Goal: Information Seeking & Learning: Understand process/instructions

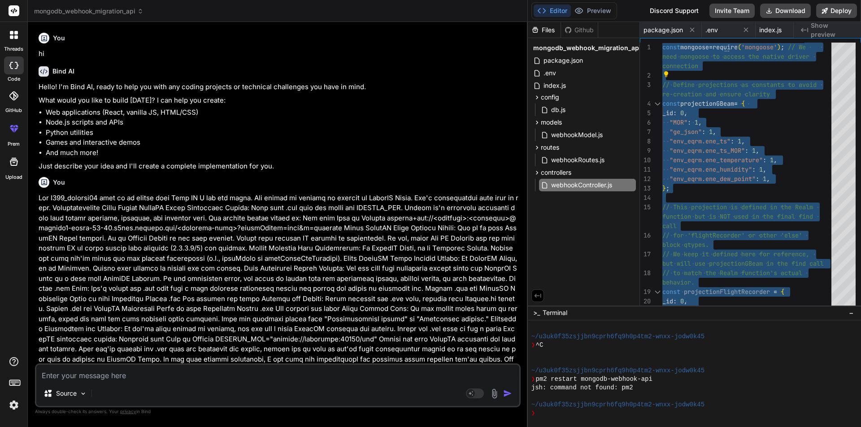
scroll to position [2478, 0]
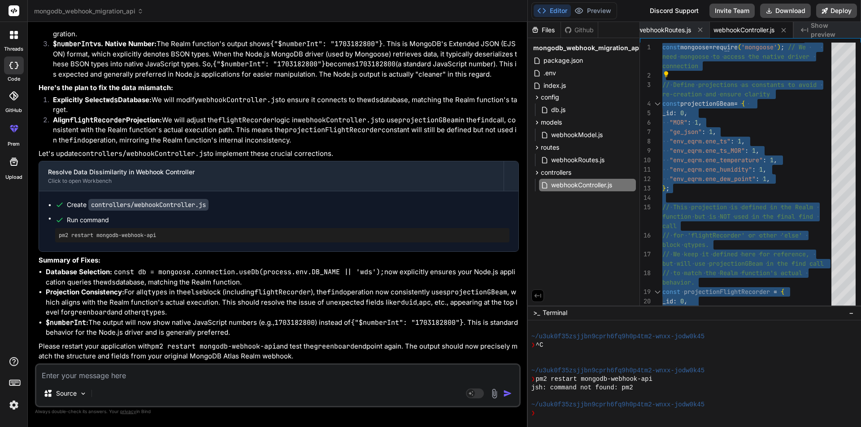
click at [94, 374] on textarea at bounding box center [277, 373] width 483 height 16
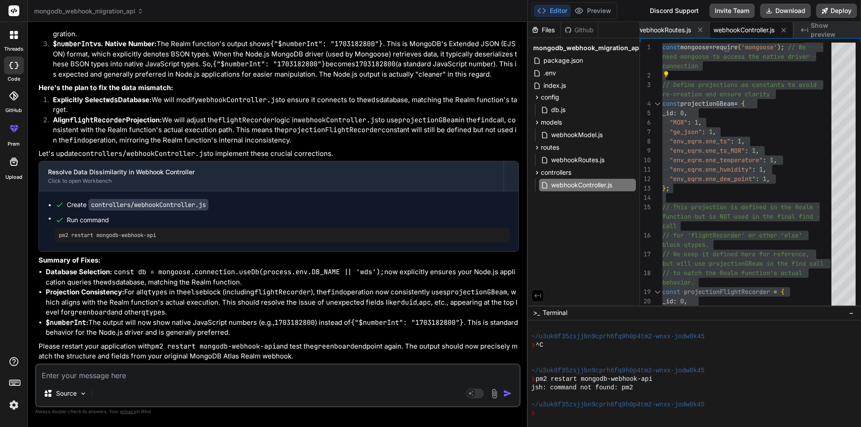
type textarea "n"
type textarea "x"
type textarea "no"
type textarea "x"
type textarea "now"
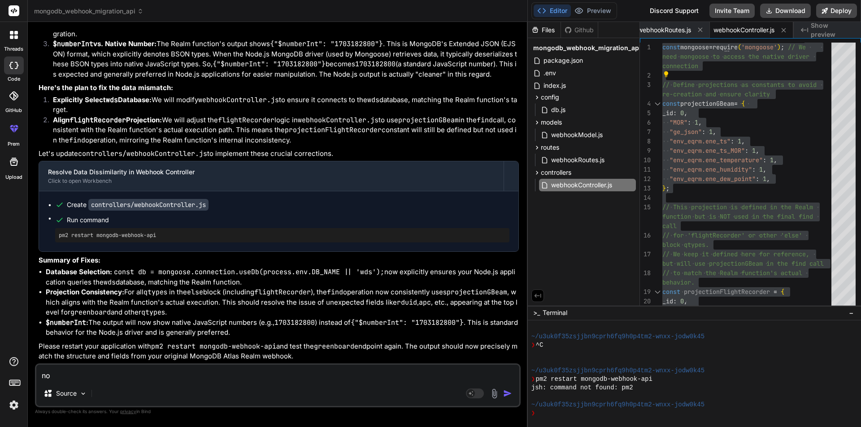
type textarea "x"
type textarea "now"
type textarea "x"
type textarea "now w"
type textarea "x"
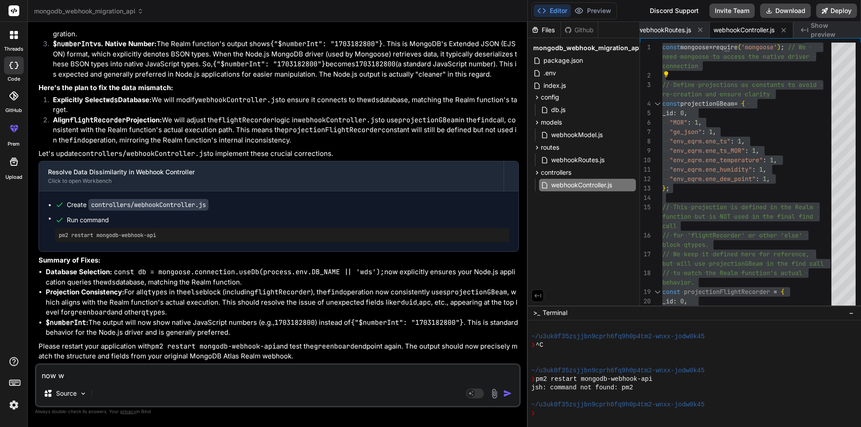
type textarea "now we"
type textarea "x"
type textarea "now we"
type textarea "x"
type textarea "now we"
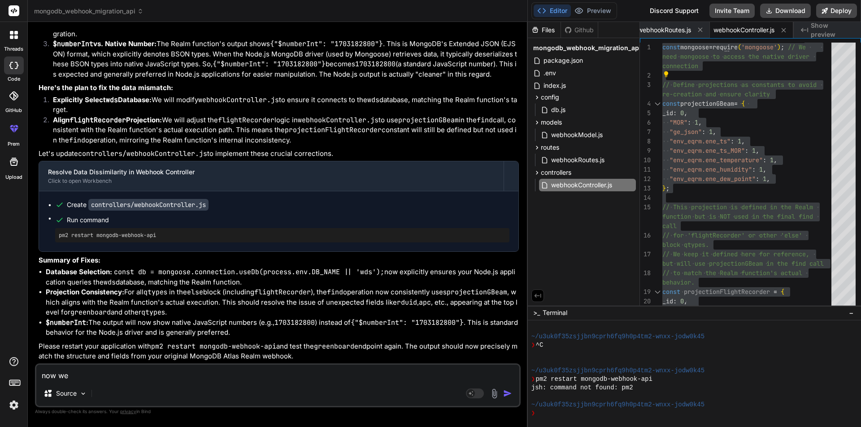
type textarea "x"
type textarea "now w"
type textarea "x"
type textarea "now"
type textarea "x"
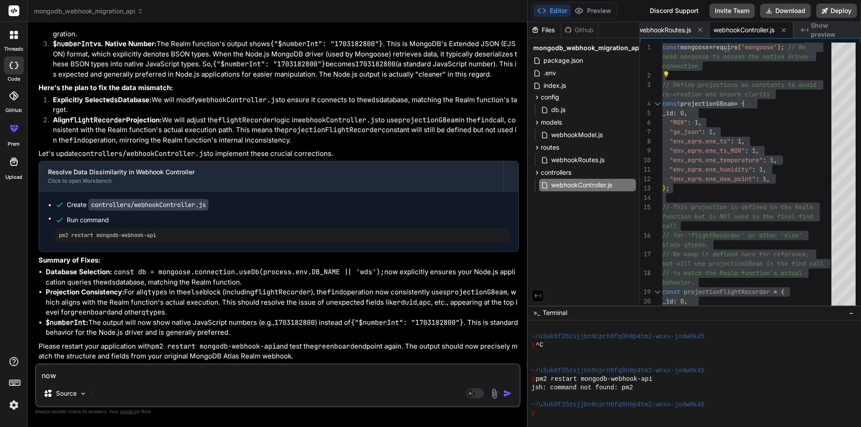
type textarea "now i"
type textarea "x"
type textarea "now i"
type textarea "x"
type textarea "now i a"
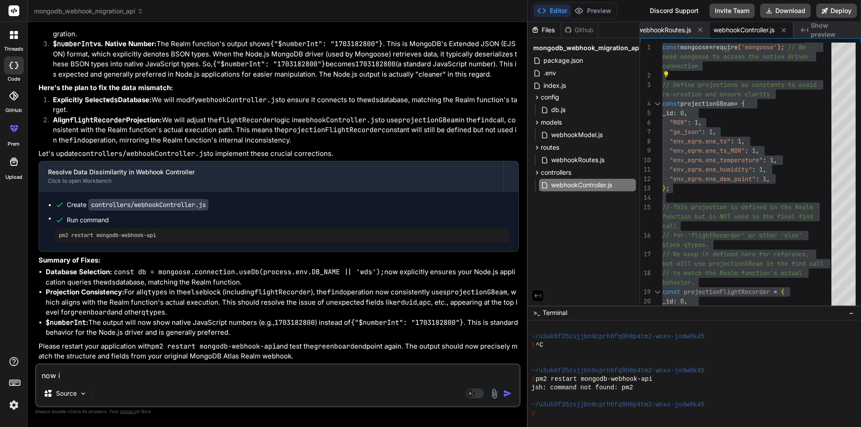
type textarea "x"
type textarea "now i"
type textarea "x"
type textarea "now i"
type textarea "x"
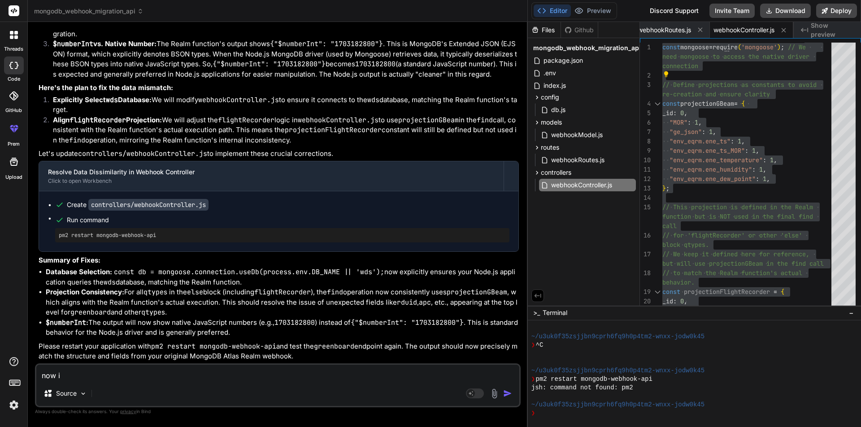
type textarea "now"
type textarea "x"
type textarea "now i"
type textarea "x"
type textarea "now i"
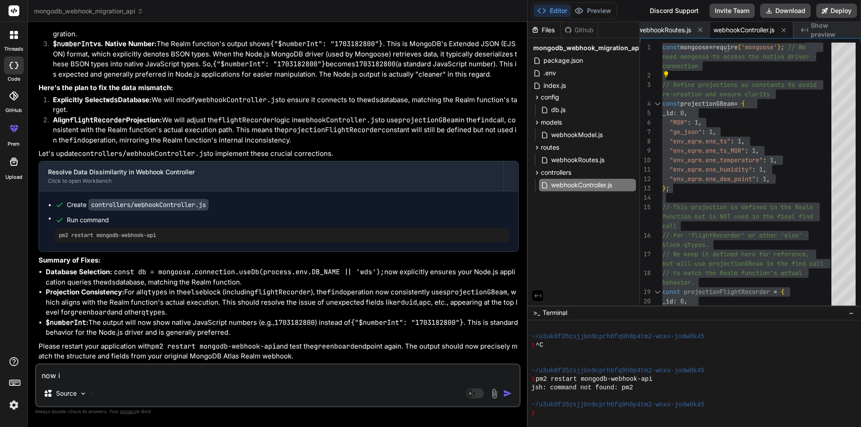
type textarea "x"
type textarea "now i w"
type textarea "x"
type textarea "now i wa"
type textarea "x"
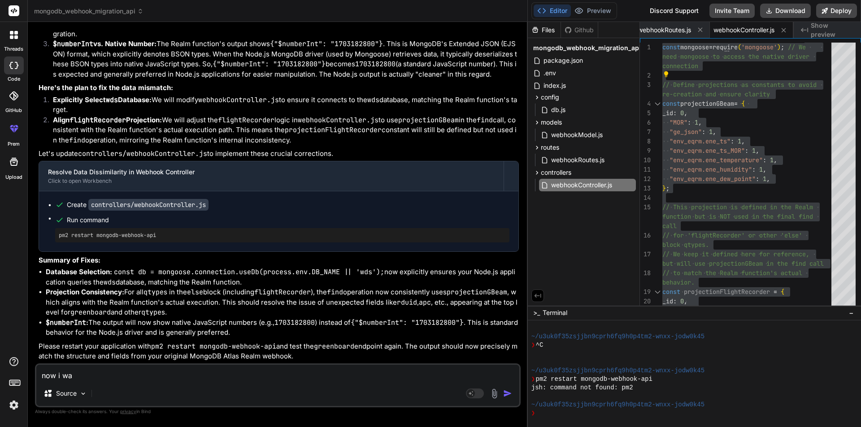
type textarea "now i wan"
type textarea "x"
type textarea "now i want"
type textarea "x"
type textarea "now i want"
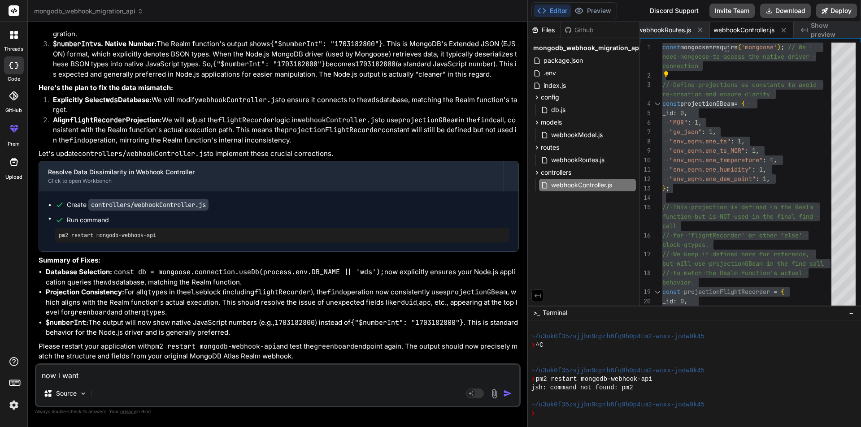
type textarea "x"
type textarea "now i want t"
type textarea "x"
type textarea "now i want th"
type textarea "x"
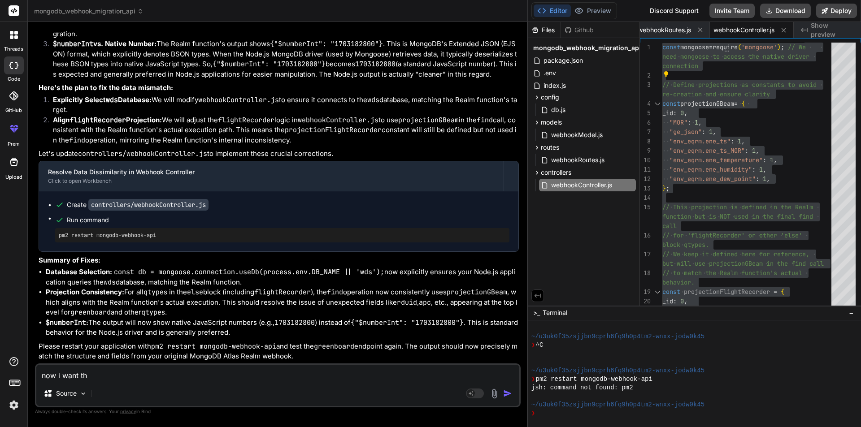
type textarea "now i want the"
type textarea "x"
type textarea "now i want the"
type textarea "x"
type textarea "now i want the f"
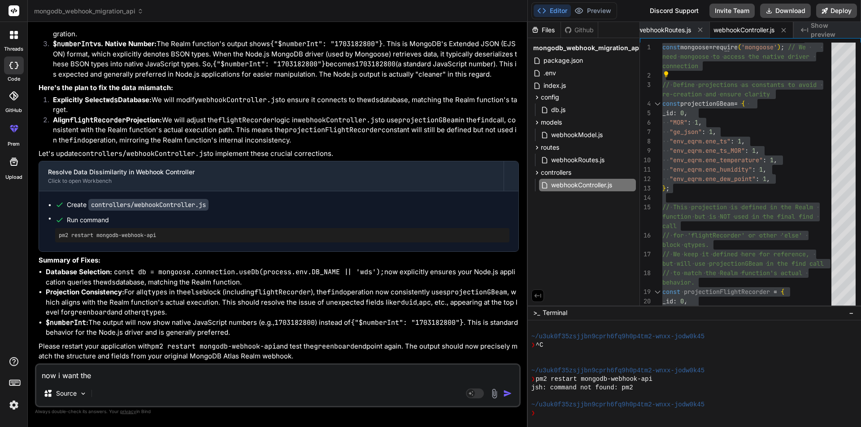
type textarea "x"
type textarea "now i want the fu"
type textarea "x"
type textarea "now i want the ful"
type textarea "x"
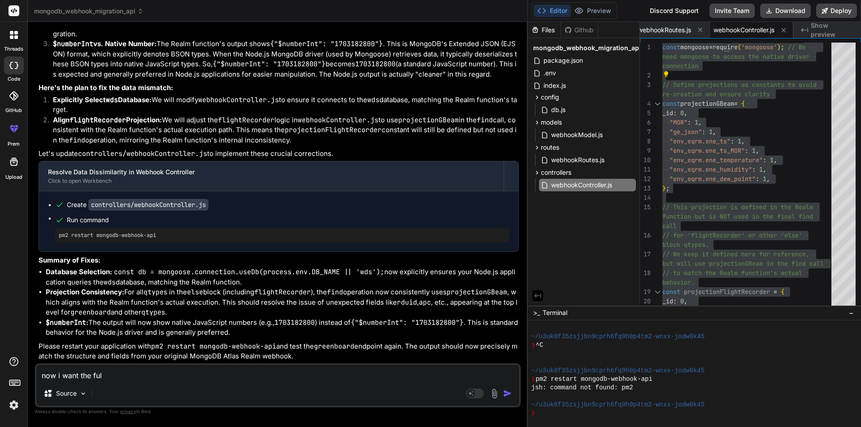
type textarea "now i want the full"
type textarea "x"
type textarea "now i want the full"
type textarea "x"
type textarea "now i want the full d"
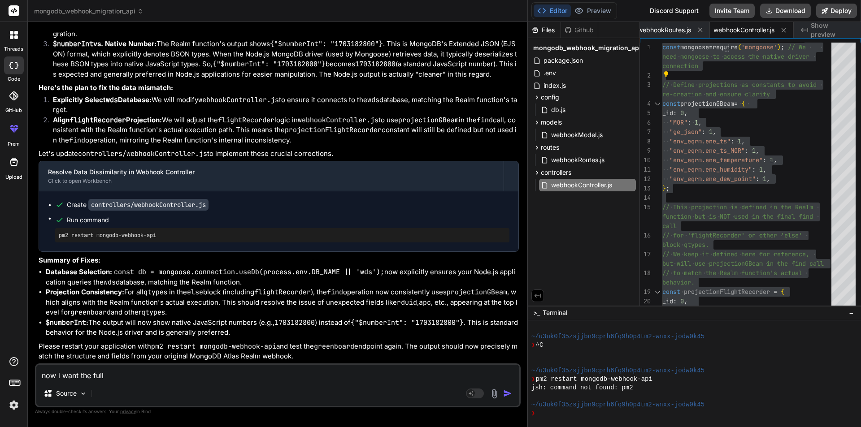
type textarea "x"
type textarea "now i want the full da"
type textarea "x"
type textarea "now i want the full dat"
type textarea "x"
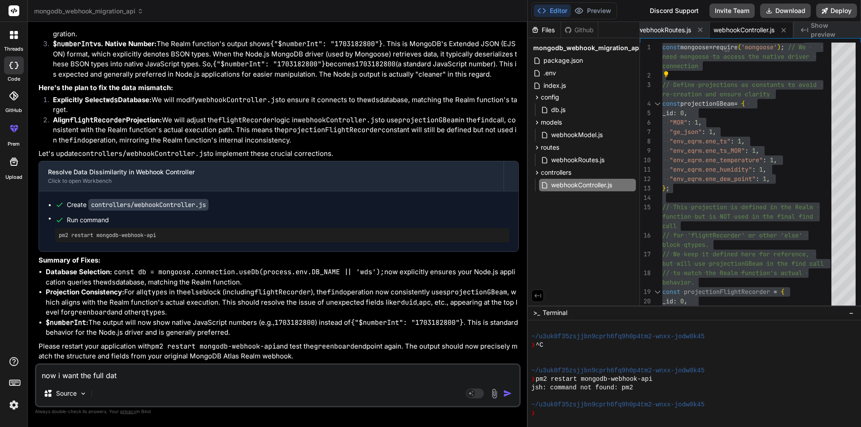
type textarea "now i want the full data"
type textarea "x"
type textarea "now i want the full data"
type textarea "x"
type textarea "now i want the full data w"
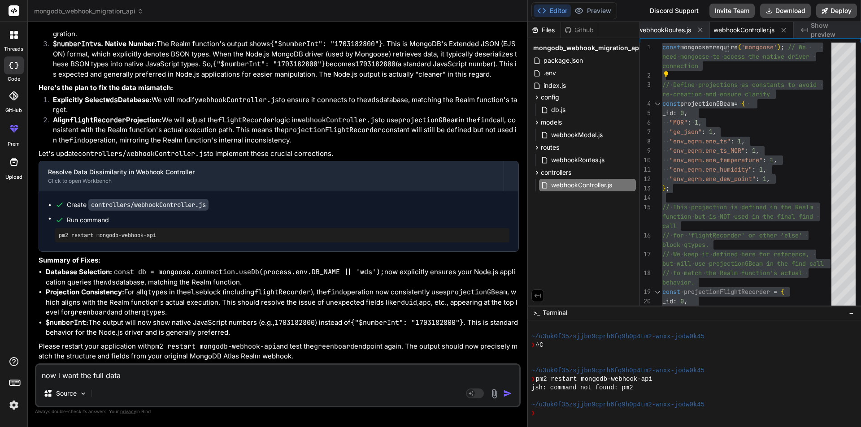
type textarea "x"
type textarea "now i want the full data wh"
type textarea "x"
type textarea "now i want the full data whi"
type textarea "x"
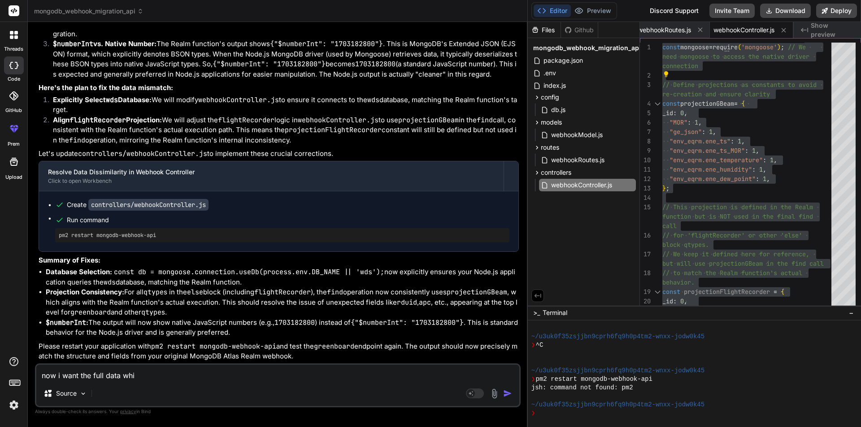
type textarea "now i want the full data whic"
type textarea "x"
type textarea "now i want the full data which"
type textarea "x"
type textarea "now i want the full data which"
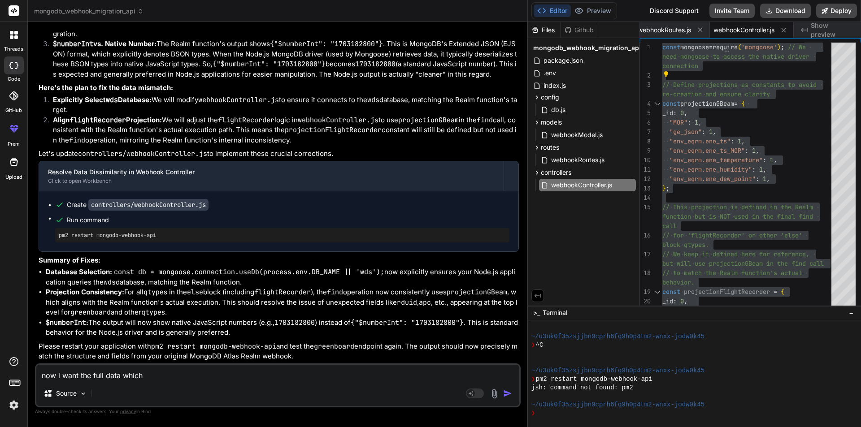
type textarea "x"
type textarea "now i want the full data which i"
type textarea "x"
type textarea "now i want the full data which i"
type textarea "x"
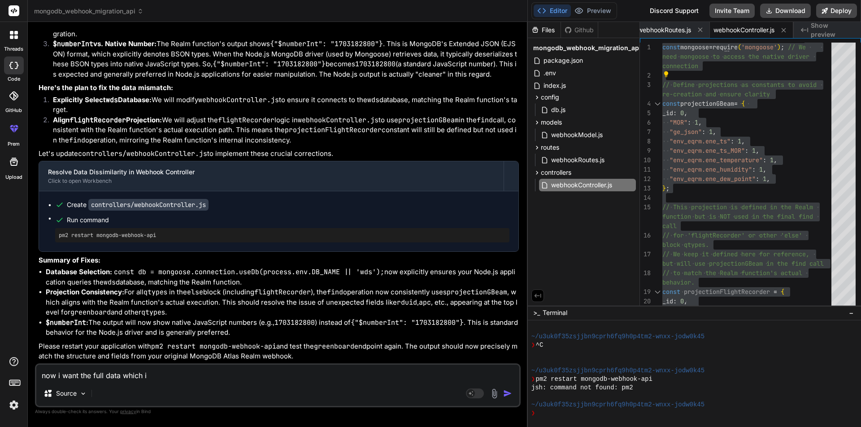
type textarea "now i want the full data which i w"
type textarea "x"
type textarea "now i want the full data which i wa"
type textarea "x"
type textarea "now i want the full data which i was"
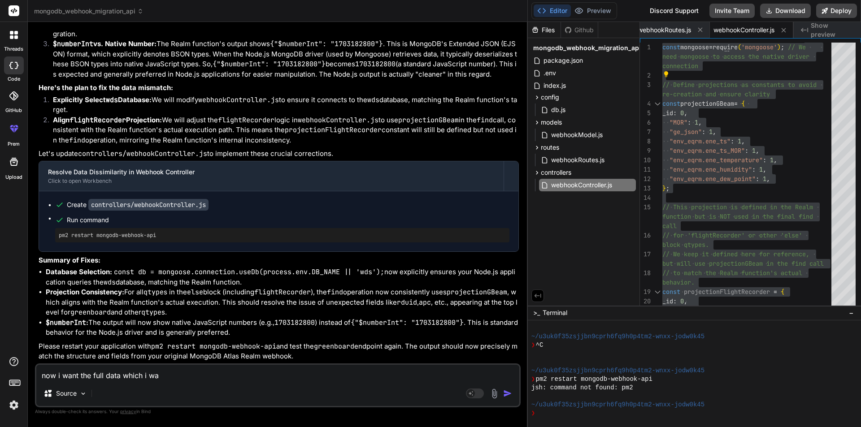
type textarea "x"
type textarea "now i want the full data which i was"
type textarea "x"
type textarea "now i want the full data which i was s"
type textarea "x"
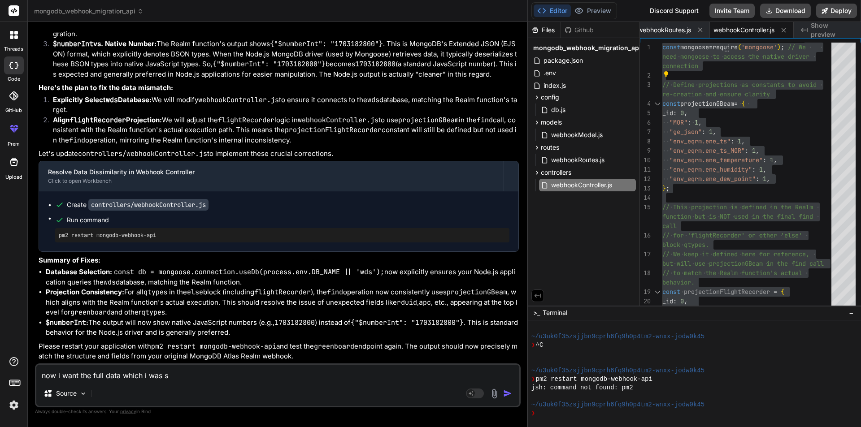
type textarea "now i want the full data which i was se"
type textarea "x"
type textarea "now i want the full data which i was see"
type textarea "x"
type textarea "now i want the full data which i was seei"
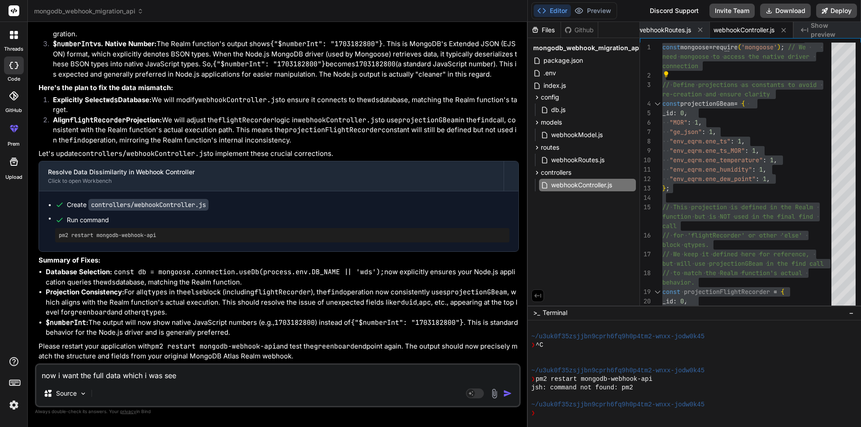
type textarea "x"
type textarea "now i want the full data which i was seein"
type textarea "x"
type textarea "now i want the full data which i was seeing"
type textarea "x"
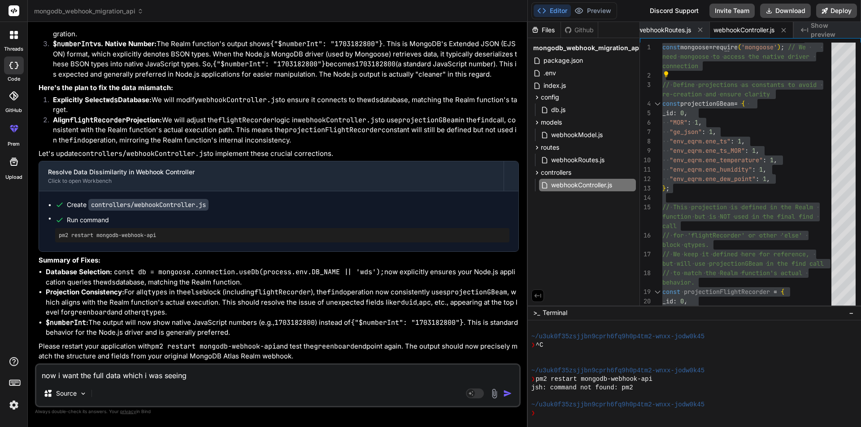
type textarea "now i want the full data which i was seeing"
type textarea "x"
type textarea "now i want the full data which i was seeing b"
type textarea "x"
type textarea "now i want the full data which i was seeing be"
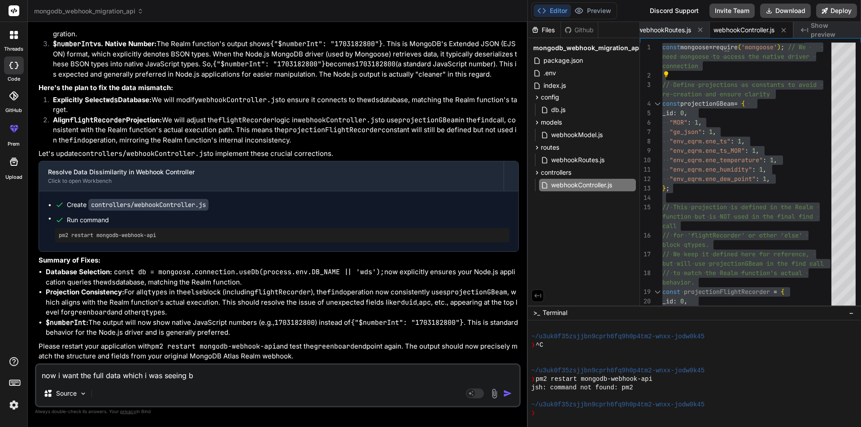
type textarea "x"
type textarea "now i want the full data which i was seeing bef"
type textarea "x"
type textarea "now i want the full data which i was seeing befo"
type textarea "x"
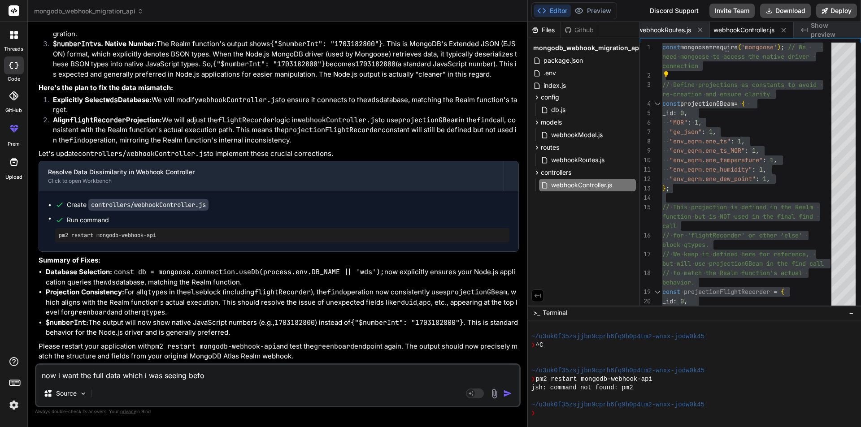
type textarea "now i want the full data which i was seeing befor"
type textarea "x"
type textarea "now i want the full data which i was seeing before"
type textarea "x"
type textarea "now i want the full data which i was seeing before"
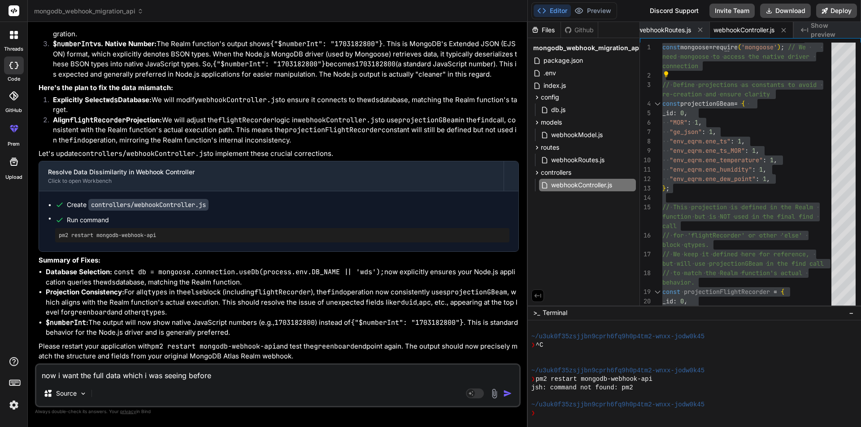
type textarea "x"
type textarea "now i want the full data which i was seeing before l"
type textarea "x"
type textarea "now i want the full data which i was seeing before li"
type textarea "x"
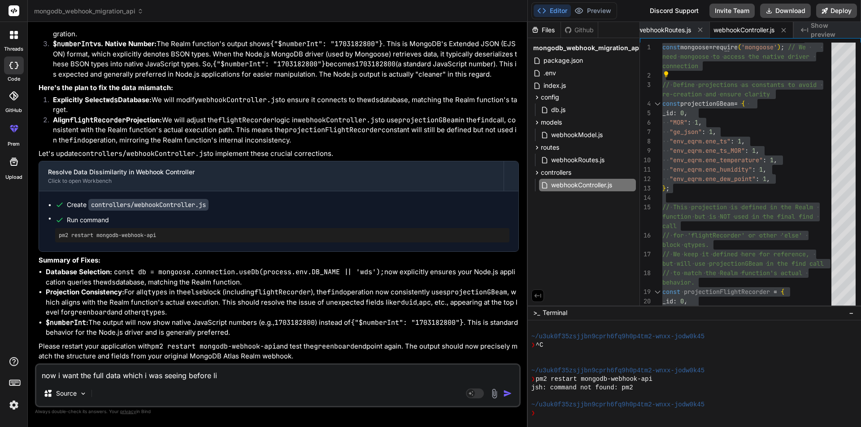
type textarea "now i want the full data which i was seeing before lik"
type textarea "x"
type textarea "now i want the full data which i was seeing before like"
type textarea "x"
type textarea "now i want the full data which i was seeing before like"
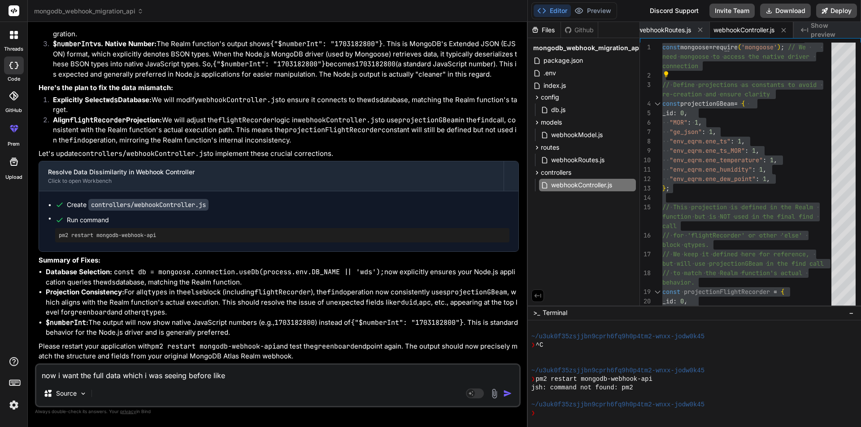
type textarea "x"
type textarea "now i want the full data which i was seeing before like a"
type textarea "x"
type textarea "now i want the full data which i was seeing before like ap"
type textarea "x"
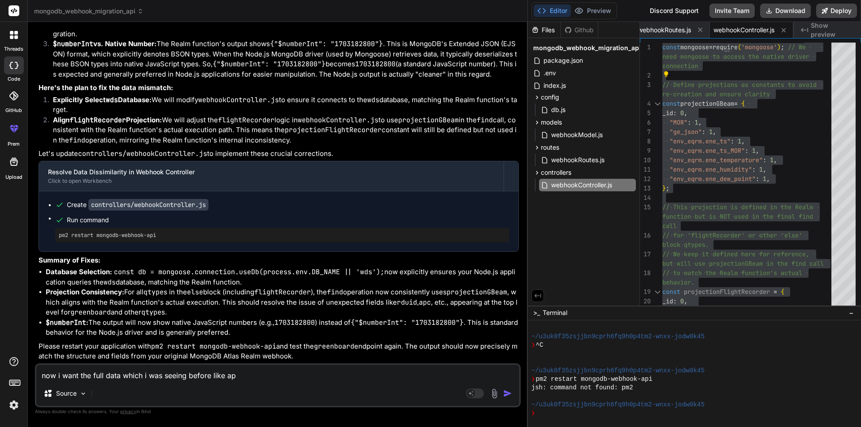
type textarea "now i want the full data which i was seeing before like apc"
type textarea "x"
type textarea "now i want the full data which i was seeing before like apcu"
type textarea "x"
type textarea "now i want the full data which i was seeing before like apcup"
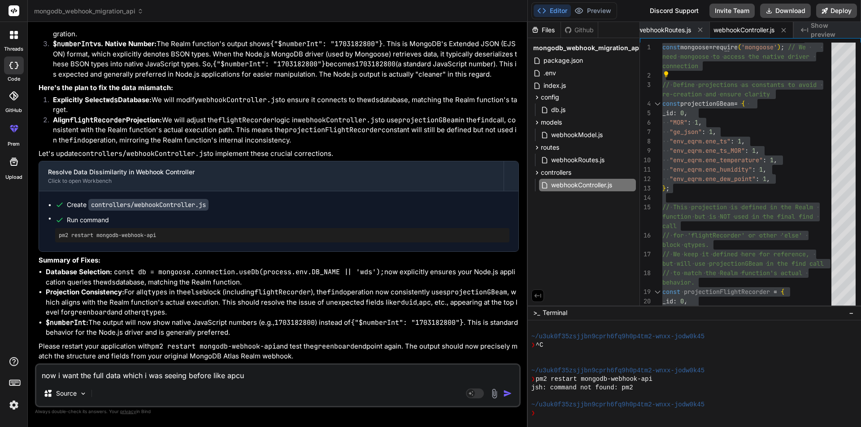
type textarea "x"
type textarea "now i want the full data which i was seeing before like apcups"
type textarea "x"
type textarea "now i want the full data which i was seeing before like apcups"
type textarea "x"
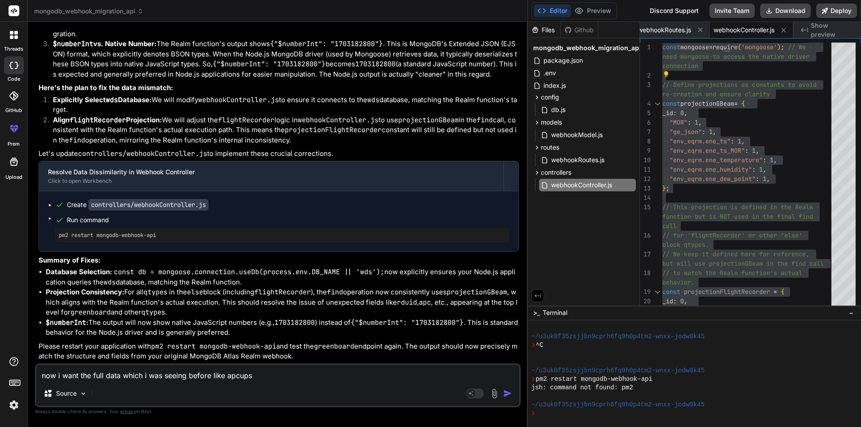
type textarea "now i want the full data which i was seeing before like apcups d"
type textarea "x"
type textarea "now i want the full data which i was seeing before like apcups dc"
type textarea "x"
type textarea "now i want the full data which i was seeing before like apcups dcm"
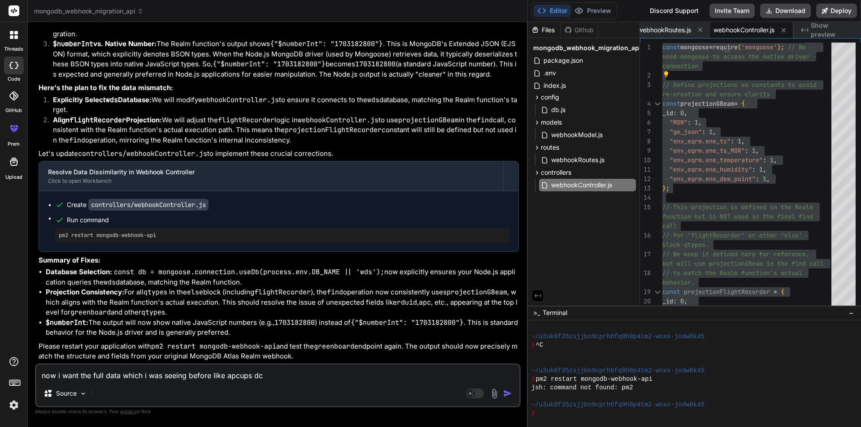
type textarea "x"
type textarea "now i want the full data which i was seeing before like apcups dcmp"
type textarea "x"
type textarea "now i want the full data which i was seeing before like apcups dcmp1"
type textarea "x"
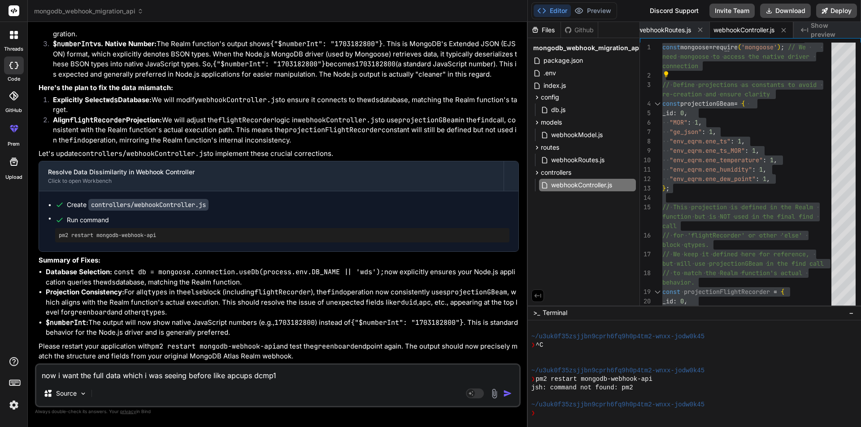
type textarea "now i want the full data which i was seeing before like apcups dcmp1"
type textarea "x"
type textarea "now i want the full data which i was seeing before like apcups dcmp1 b"
type textarea "x"
type textarea "now i want the full data which i was seeing before like apcups dcmp1 bc"
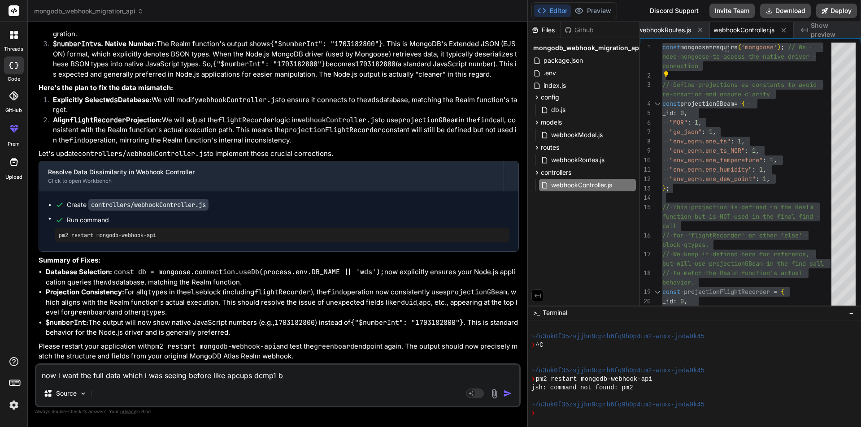
type textarea "x"
type textarea "now i want the full data which i was seeing before like apcups dcmp1 bco"
type textarea "x"
type textarea "now i want the full data which i was seeing before like apcups dcmp1 bcol"
type textarea "x"
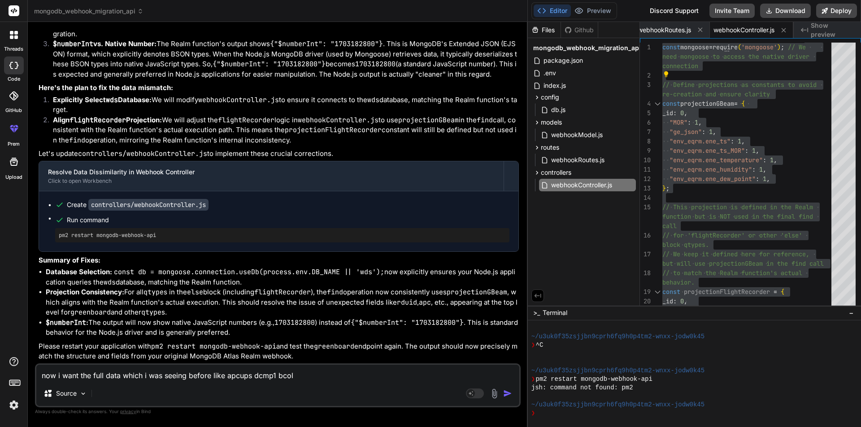
type textarea "now i want the full data which i was seeing before like apcups dcmp1 bco"
type textarea "x"
type textarea "now i want the full data which i was seeing before like apcups dcmp1 bcoi"
type textarea "x"
type textarea "now i want the full data which i was seeing before like apcups dcmp1 bcoil"
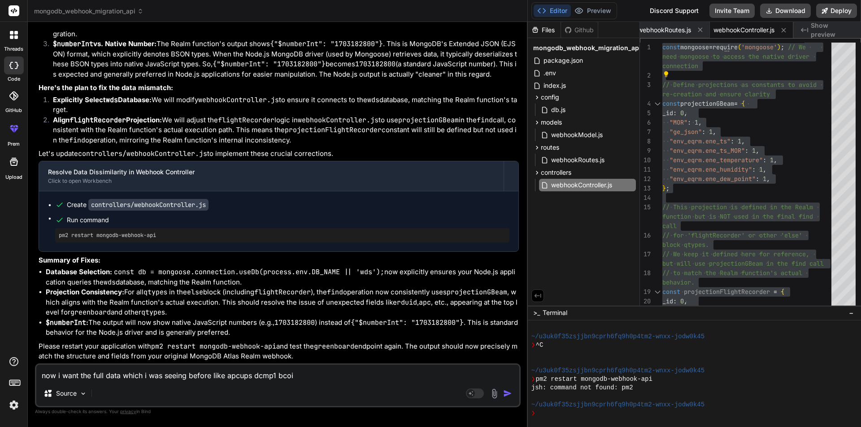
type textarea "x"
type textarea "now i want the full data which i was seeing before like apcups dcmp1 bcoil"
type textarea "x"
type textarea "now i want the full data which i was seeing before like apcups dcmp1 bcoil b"
type textarea "x"
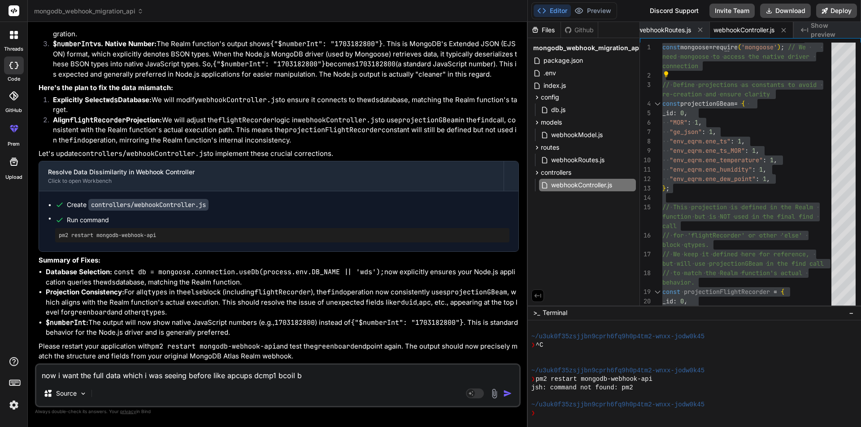
type textarea "now i want the full data which i was seeing before like apcups dcmp1 bcoil bo"
type textarea "x"
type textarea "now i want the full data which i was seeing before like apcups dcmp1 bcoil bod"
type textarea "x"
type textarea "now i want the full data which i was seeing before like apcups dcmp1 bcoil body"
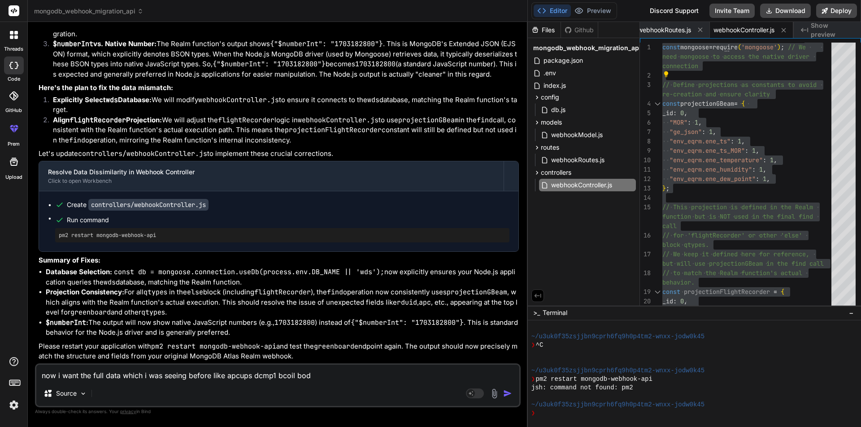
type textarea "x"
type textarea "now i want the full data which i was seeing before like apcups dcmp1 bcoil bodyc"
type textarea "x"
type textarea "now i want the full data which i was seeing before like apcups dcmp1 bcoil body…"
type textarea "x"
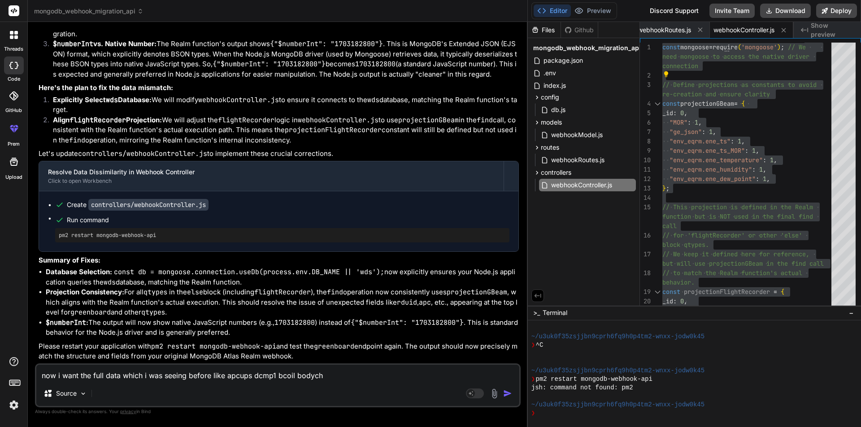
type textarea "now i want the full data which i was seeing before like apcups dcmp1 bcoil body…"
type textarea "x"
type textarea "now i want the full data which i was seeing before like apcups dcmp1 bcoil body…"
type textarea "x"
type textarea "now i want the full data which i was seeing before like apcups dcmp1 bcoil body…"
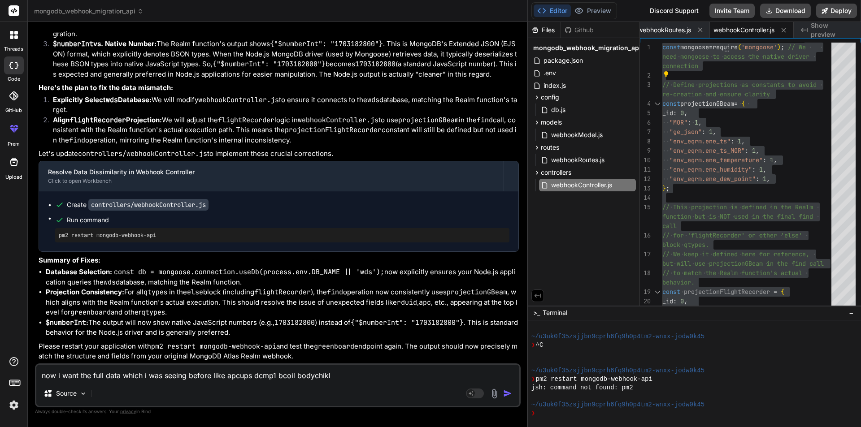
type textarea "x"
type textarea "now i want the full data which i was seeing before like apcups dcmp1 bcoil body…"
type textarea "x"
type textarea "now i want the full data which i was seeing before like apcups dcmp1 bcoil body…"
type textarea "x"
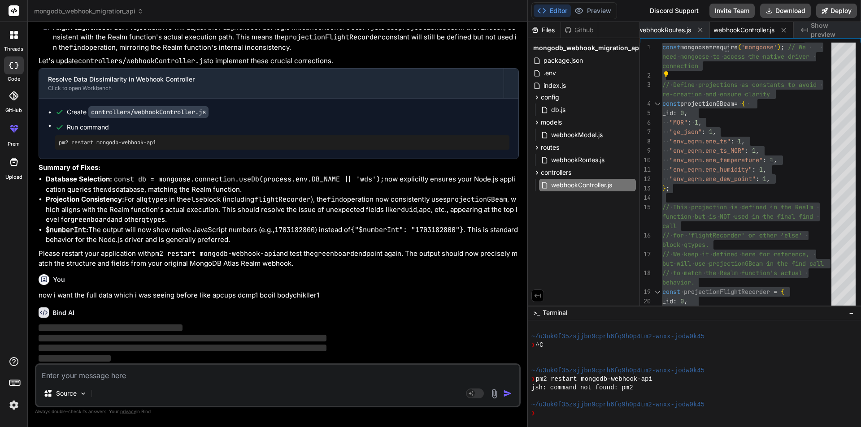
scroll to position [7964, 0]
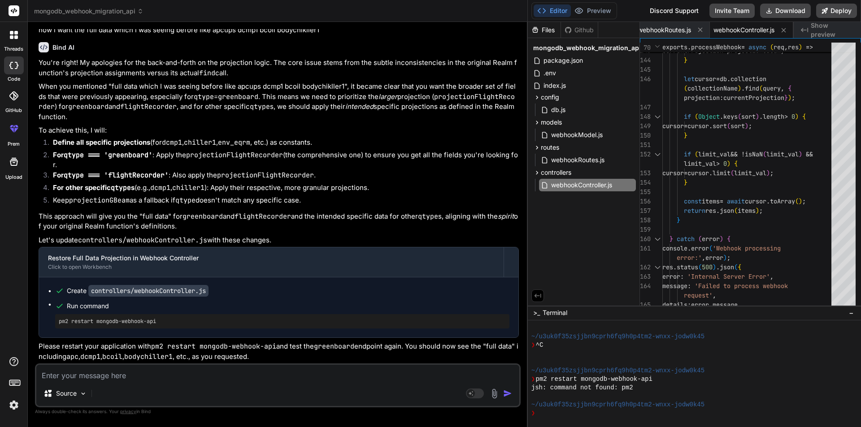
scroll to position [8229, 0]
click at [580, 179] on div "webhookController.js" at bounding box center [587, 185] width 97 height 13
click at [580, 184] on span "webhookController.js" at bounding box center [581, 185] width 63 height 11
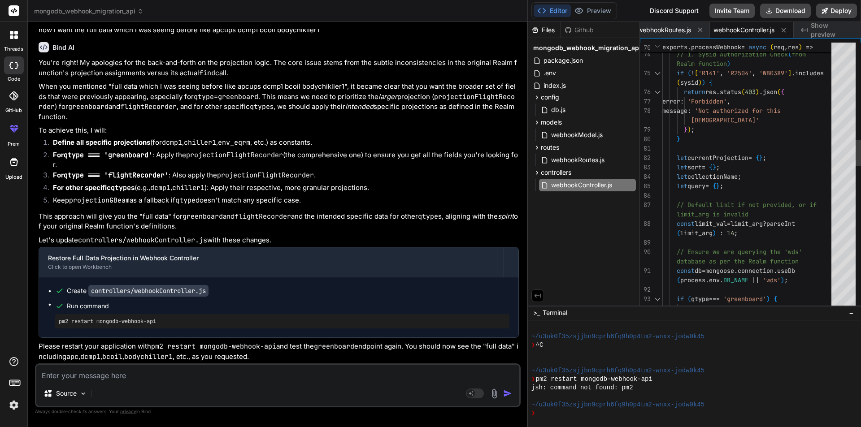
scroll to position [0, 0]
click at [800, 160] on div "collectionName = 'greenboard_V01' ; if ( qtype === 'greenboard' ) { const db = …" at bounding box center [749, 417] width 174 height 2786
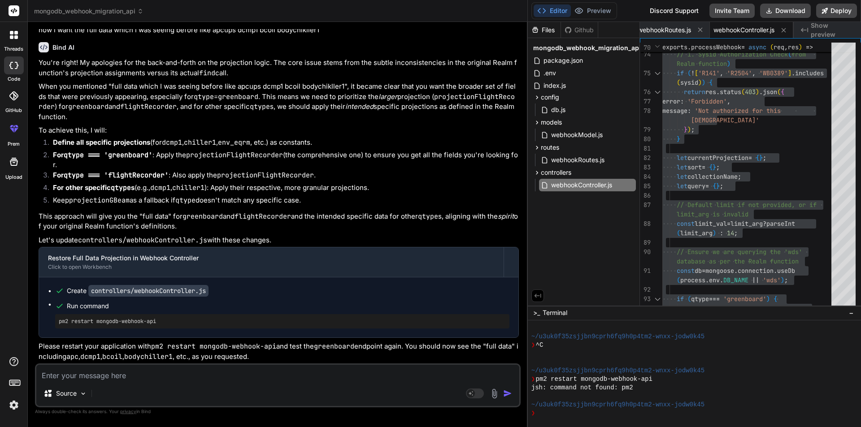
click at [74, 373] on textarea at bounding box center [277, 373] width 483 height 16
paste textarea "Now we are good and moving towards another mongo data apis [URL][DOMAIN_NAME] […"
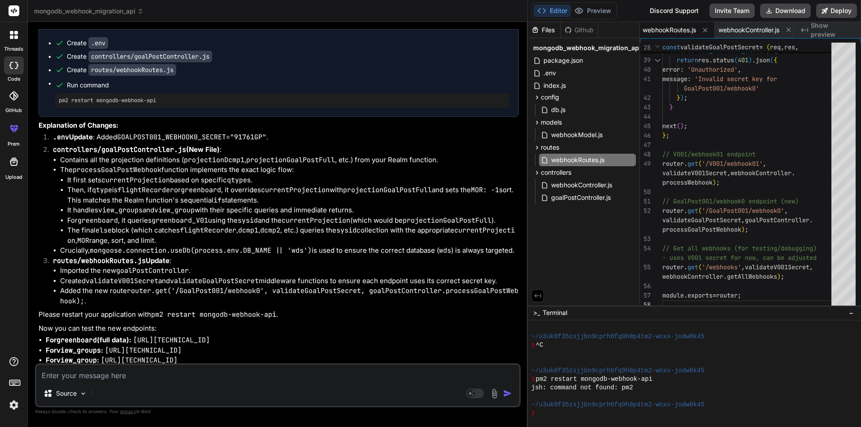
scroll to position [9352, 0]
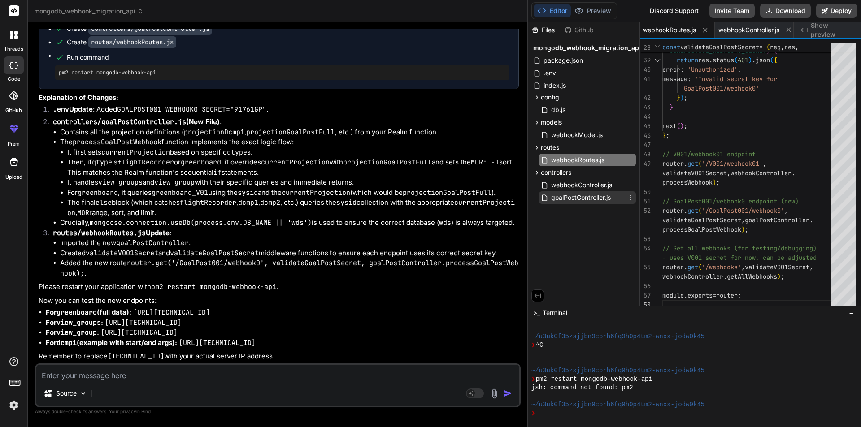
click at [629, 195] on icon at bounding box center [630, 197] width 7 height 7
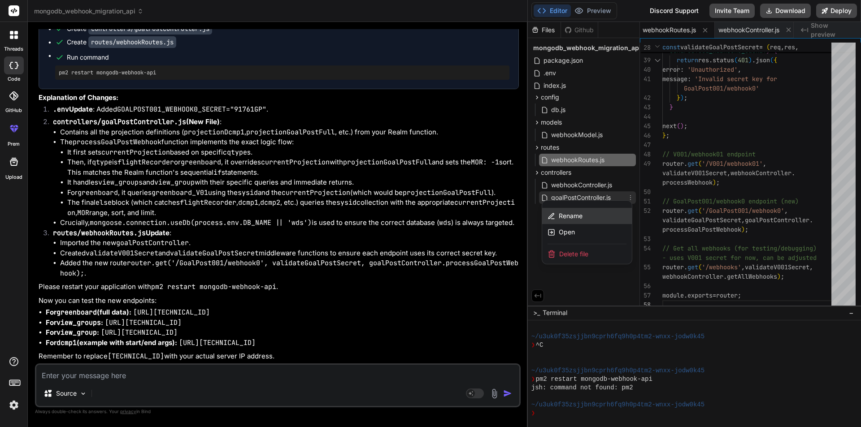
click at [576, 217] on span "Rename" at bounding box center [570, 216] width 24 height 9
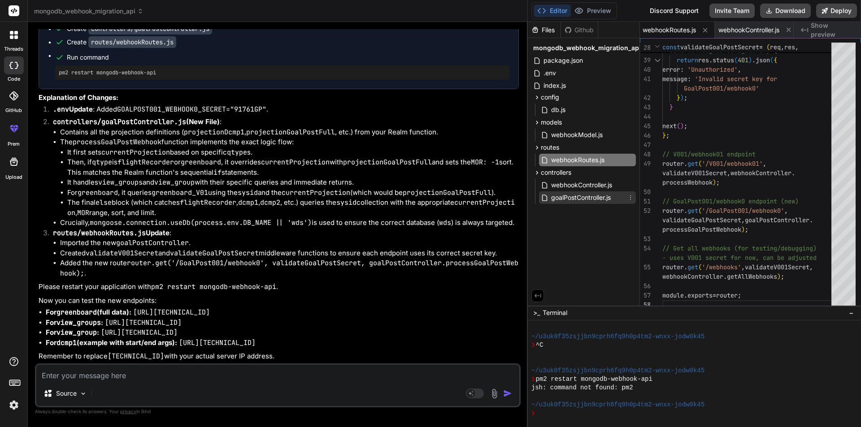
click at [632, 197] on icon at bounding box center [630, 197] width 7 height 7
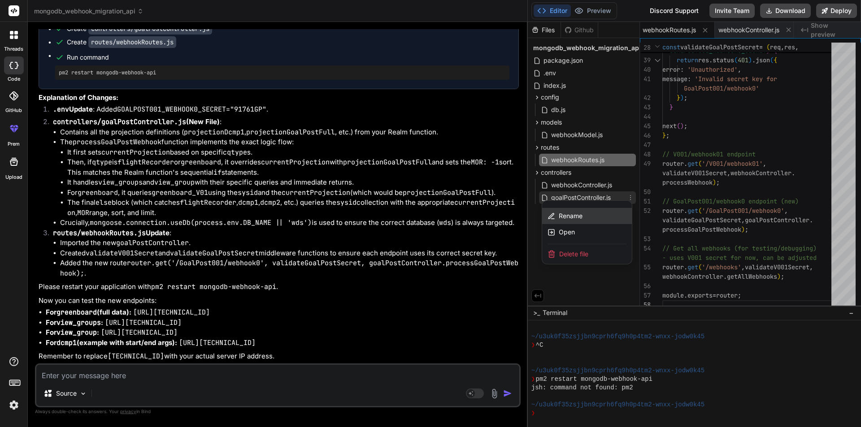
click at [608, 212] on div "Rename" at bounding box center [587, 216] width 90 height 16
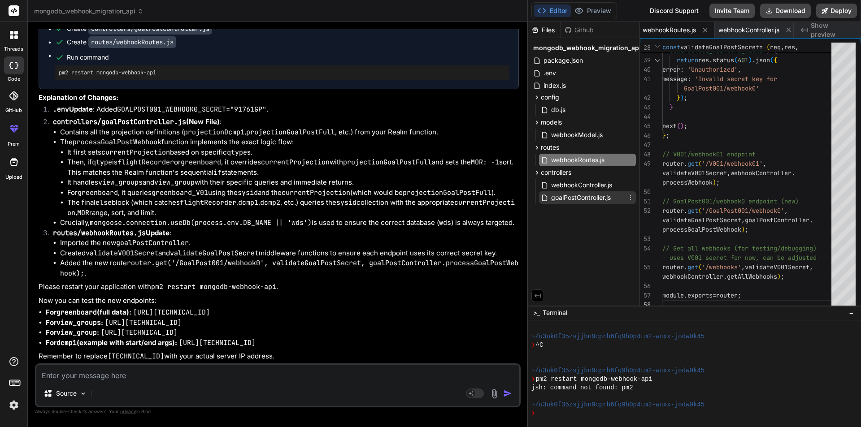
click at [589, 198] on span "goalPostController.js" at bounding box center [580, 197] width 61 height 11
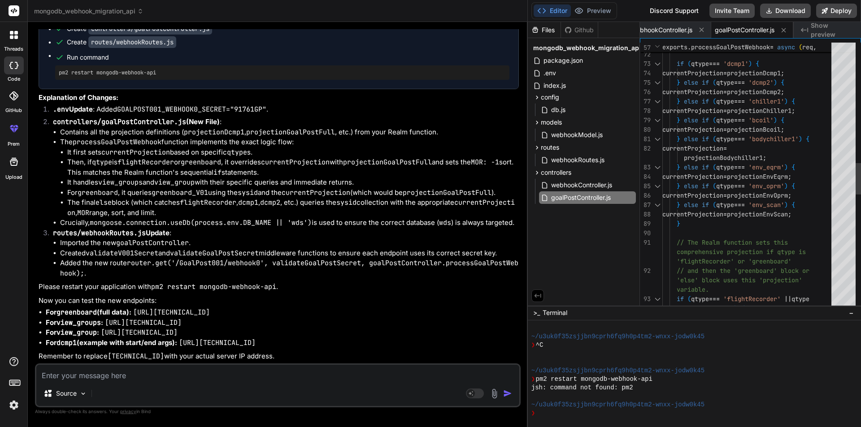
scroll to position [0, 0]
click at [770, 230] on div "--- if ( qtype === 'dcmp1' ) { currentProjection = projectionDcmp1 ; } else if …" at bounding box center [749, 153] width 174 height 2259
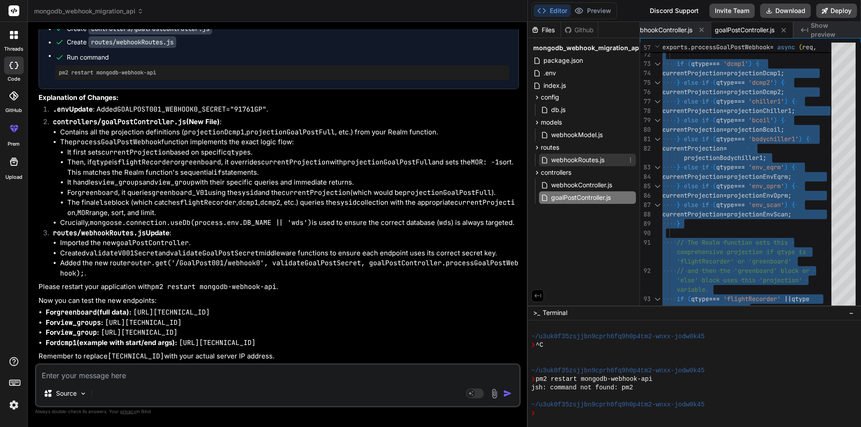
click at [580, 163] on span "webhookRoutes.js" at bounding box center [577, 160] width 55 height 11
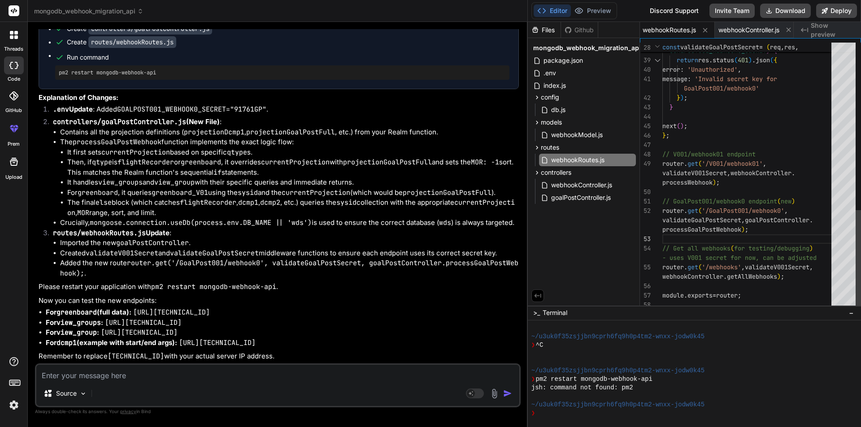
drag, startPoint x: 762, startPoint y: 234, endPoint x: 755, endPoint y: 233, distance: 7.8
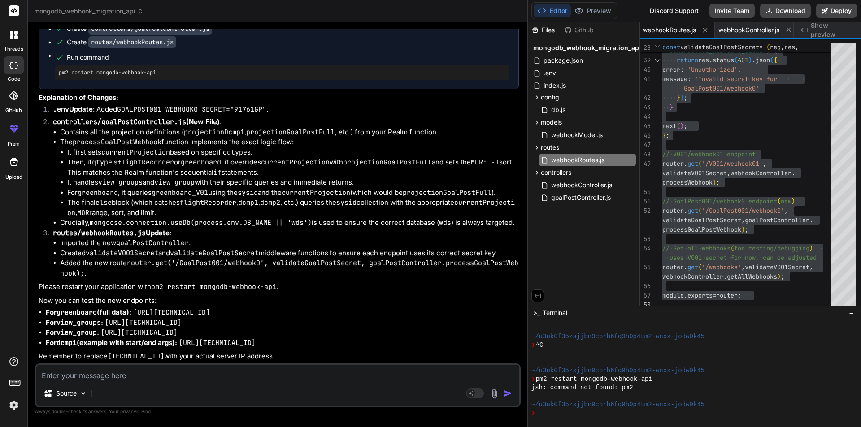
drag, startPoint x: 498, startPoint y: 299, endPoint x: 138, endPoint y: 303, distance: 360.8
click at [138, 307] on li "For greenboard (full data): [URL][TECHNICAL_ID]" at bounding box center [282, 312] width 473 height 10
copy code "[URL][TECHNICAL_ID]"
drag, startPoint x: 406, startPoint y: 311, endPoint x: 108, endPoint y: 314, distance: 298.1
click at [108, 318] on li "For view_groups : [URL][TECHNICAL_ID]" at bounding box center [282, 323] width 473 height 10
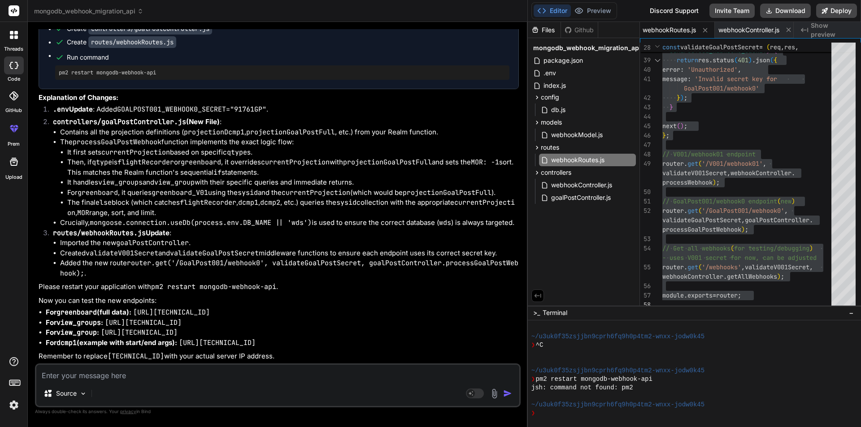
copy code "[URL][TECHNICAL_ID]"
drag, startPoint x: 460, startPoint y: 322, endPoint x: 103, endPoint y: 324, distance: 357.2
click at [103, 328] on li "For view_group : [URL][TECHNICAL_ID]" at bounding box center [282, 333] width 473 height 10
copy code "[URL][TECHNICAL_ID]"
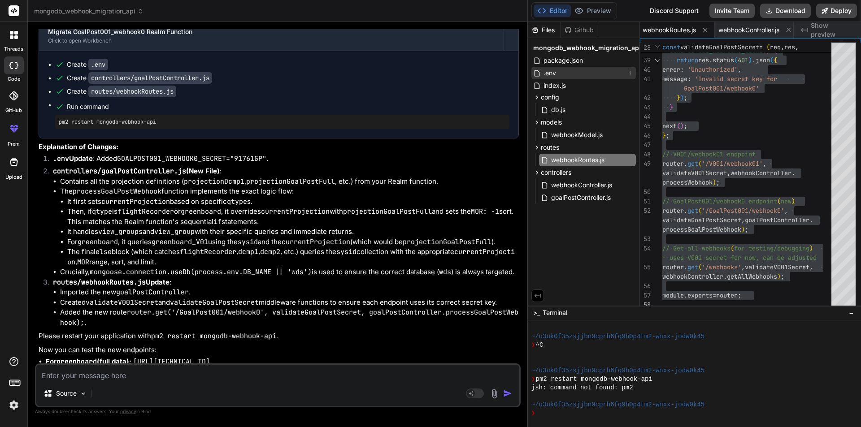
click at [557, 74] on div ".env" at bounding box center [583, 73] width 104 height 13
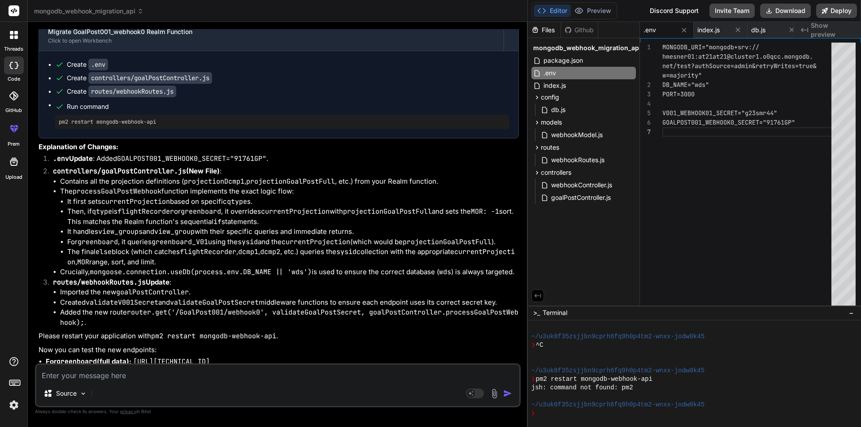
scroll to position [0, 0]
drag, startPoint x: 804, startPoint y: 122, endPoint x: 654, endPoint y: 119, distance: 149.7
click at [662, 119] on div "MONGODB_URI="mongodb+srv:// hmesner01:at21at21@cluster1.o0qcc.mongodb. net/test…" at bounding box center [749, 176] width 174 height 267
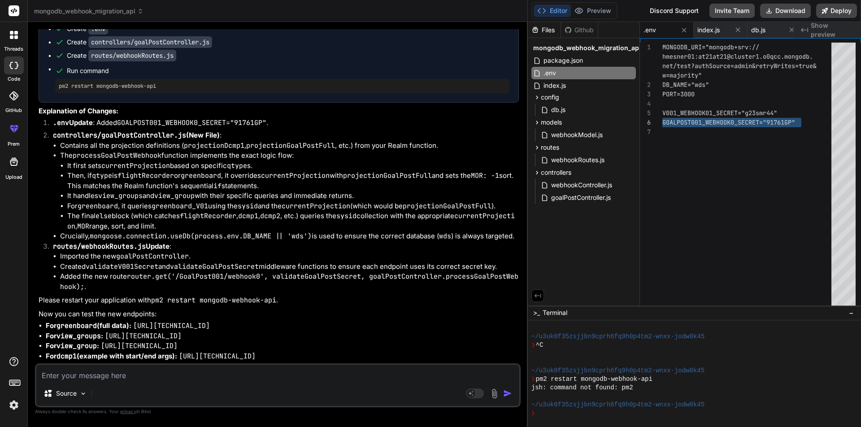
scroll to position [9218, 0]
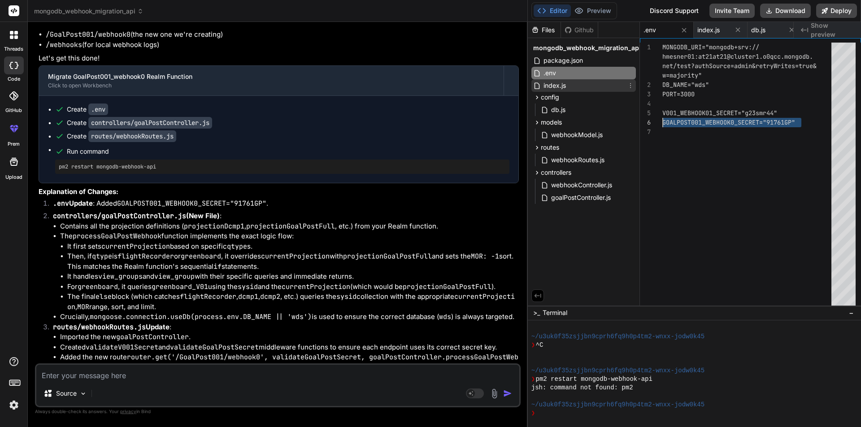
click at [551, 87] on span "index.js" at bounding box center [554, 85] width 24 height 11
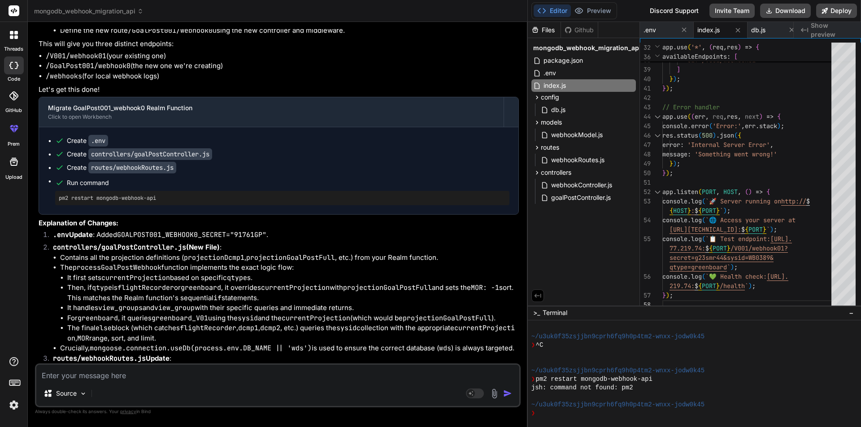
scroll to position [9352, 0]
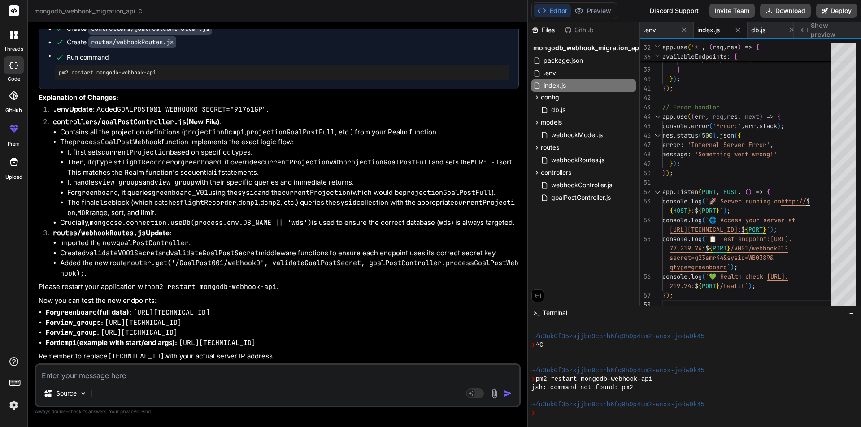
click at [74, 372] on textarea at bounding box center [277, 373] width 483 height 16
paste textarea "[URL][TECHNICAL_ID] {"sysid":"SIMR_ESP10","MOR":1758199560,"apc":{"record_type"…"
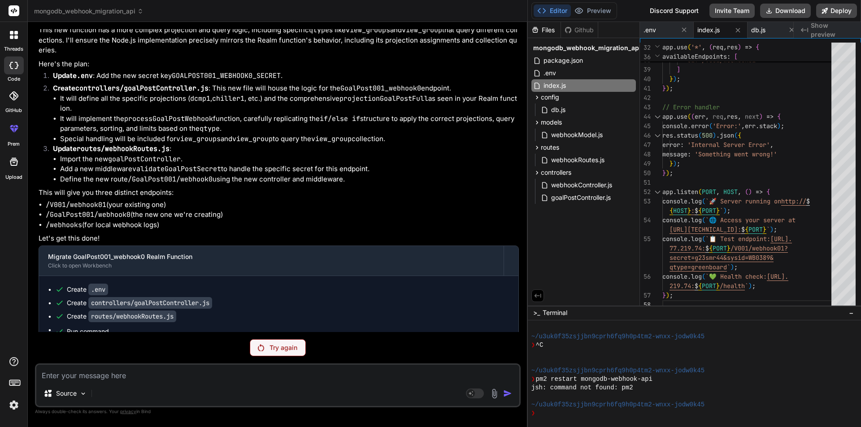
scroll to position [9017, 0]
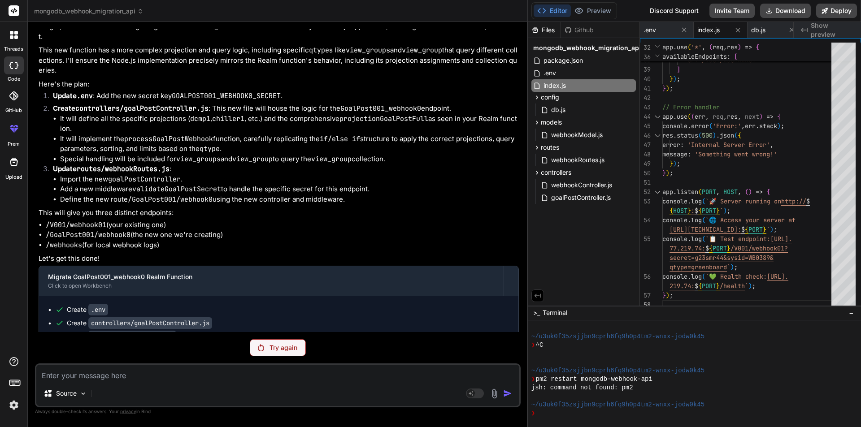
click at [268, 349] on div "Try again" at bounding box center [278, 347] width 56 height 17
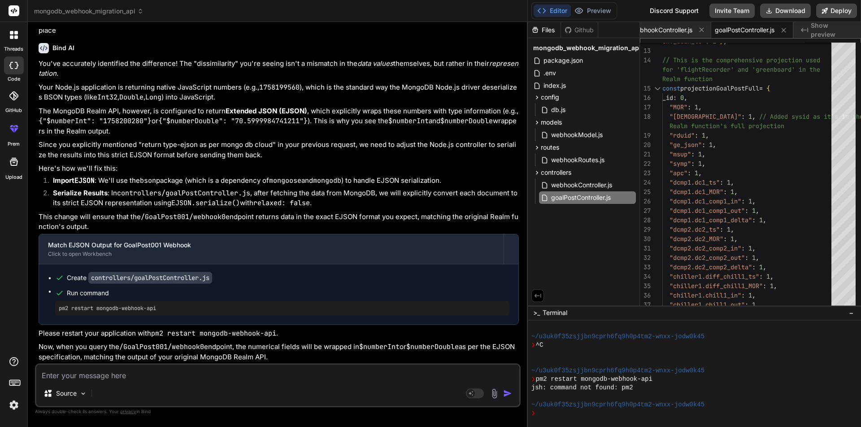
scroll to position [10244, 0]
click at [564, 197] on span "goalPostController.js" at bounding box center [580, 197] width 61 height 11
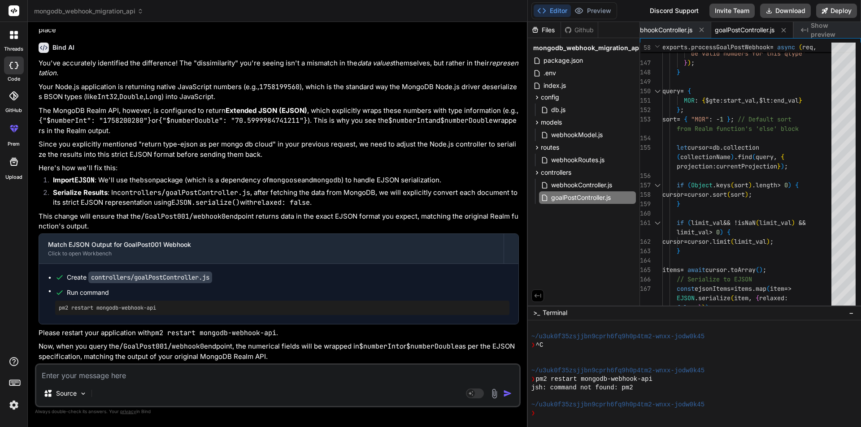
scroll to position [10244, 0]
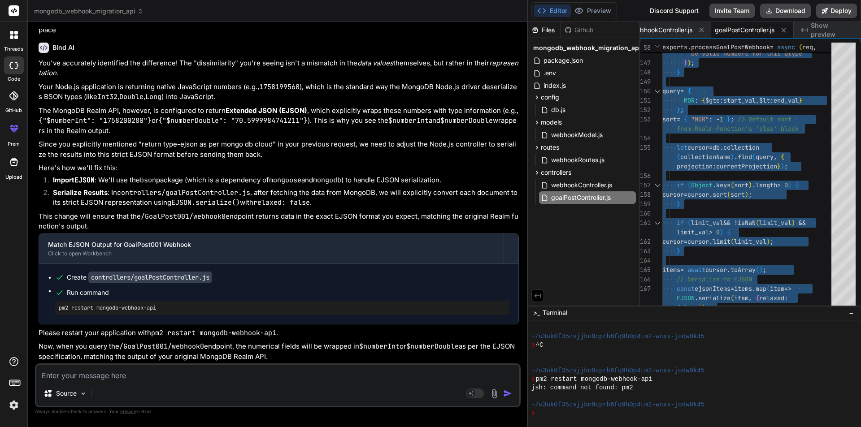
click at [101, 375] on textarea at bounding box center [277, 373] width 483 height 16
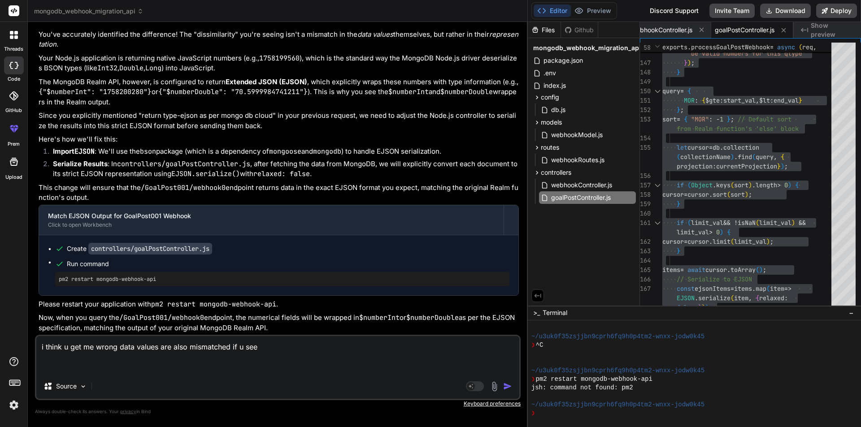
paste textarea "Lorem IP Dol sitam CON`a • ELI:- seddo://eiusmodt.incidid-utlab.etd/mag/aliqua/…"
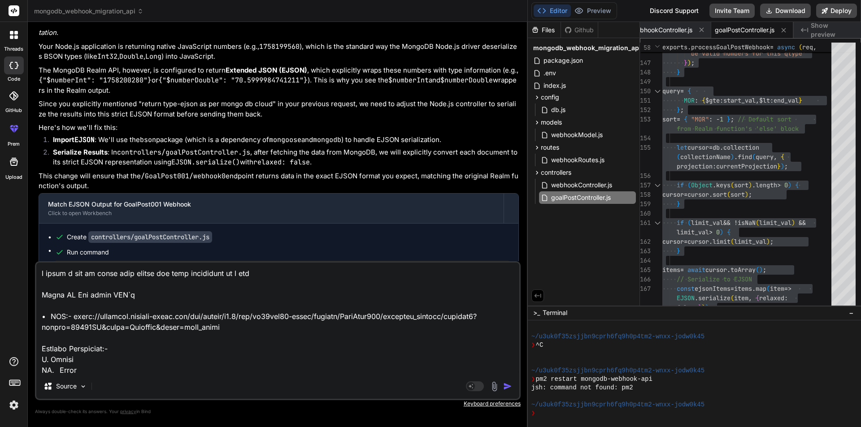
scroll to position [5831, 0]
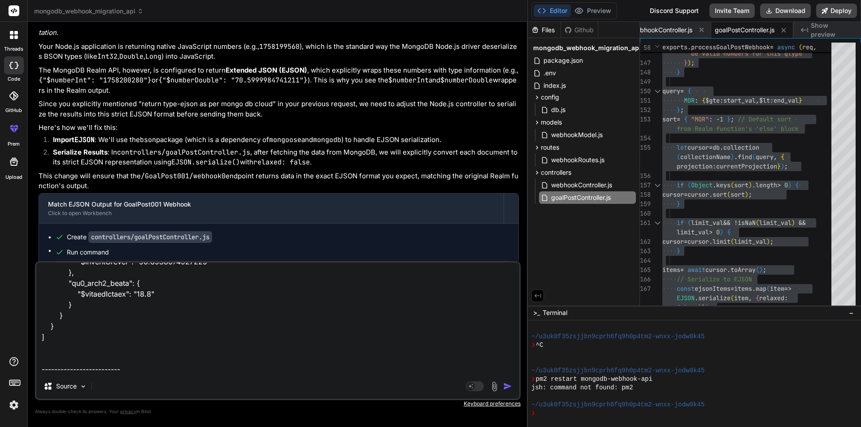
paste textarea "// This function is the webhook's request handler. exports = function(payload, …"
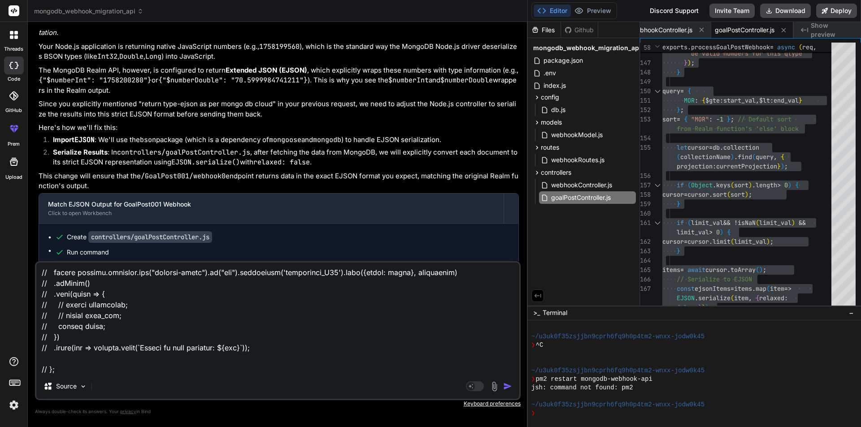
scroll to position [8004, 0]
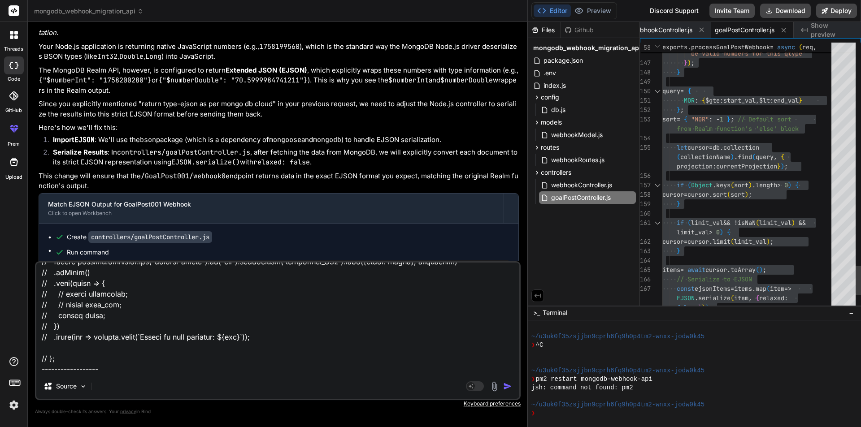
paste textarea "[URL][DOMAIN_NAME]"
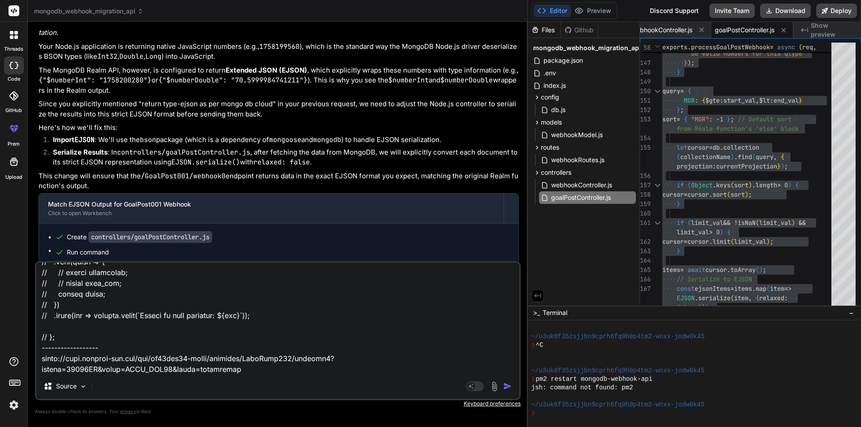
click at [244, 369] on textarea at bounding box center [277, 318] width 483 height 111
paste textarea "[{"sysid":"SIMR_ESP10","MOR":{"$numberInt":"1758201360"},"apc":{"record_type":"…"
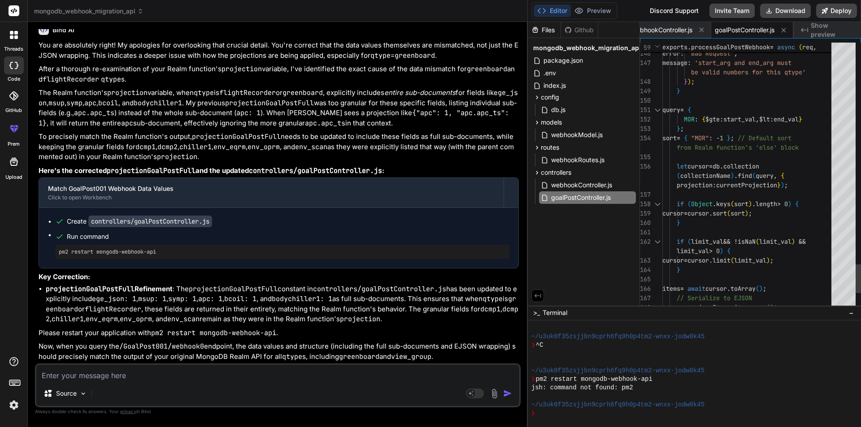
scroll to position [0, 0]
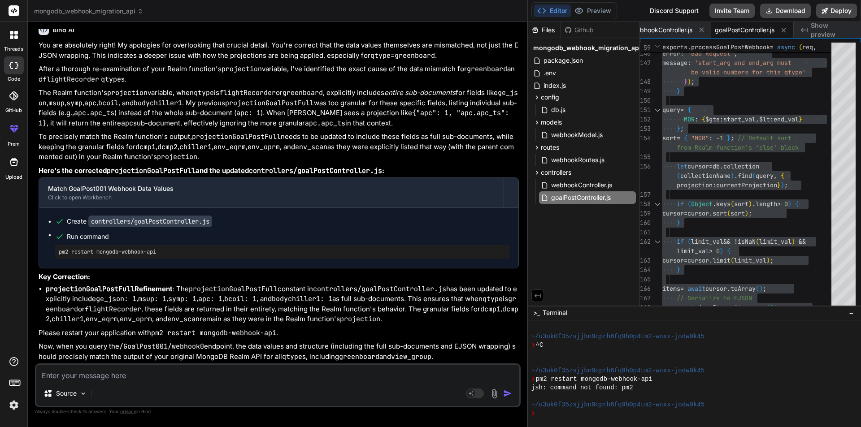
click at [115, 372] on textarea at bounding box center [277, 373] width 483 height 16
paste textarea "[URL][TECHNICAL_ID]"
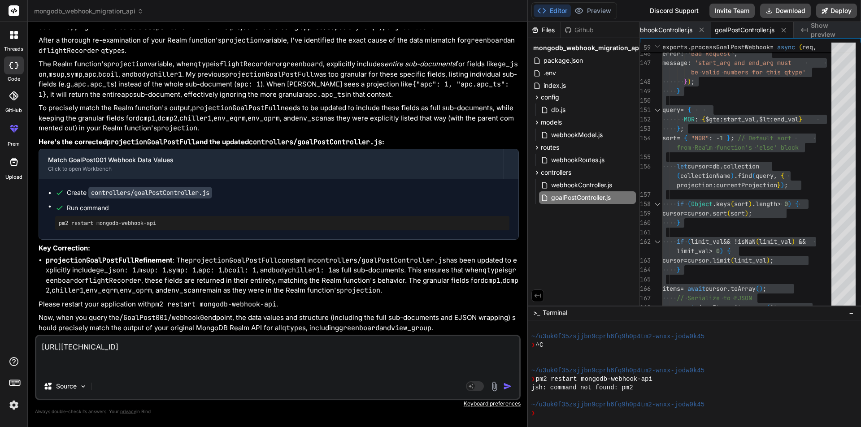
click at [68, 363] on textarea "[URL][TECHNICAL_ID]" at bounding box center [277, 355] width 483 height 38
paste textarea "[ { "sysid": "SIMR_ESP10", "MOR": 1758201600, "apc": { "record_type": "APC", "r…"
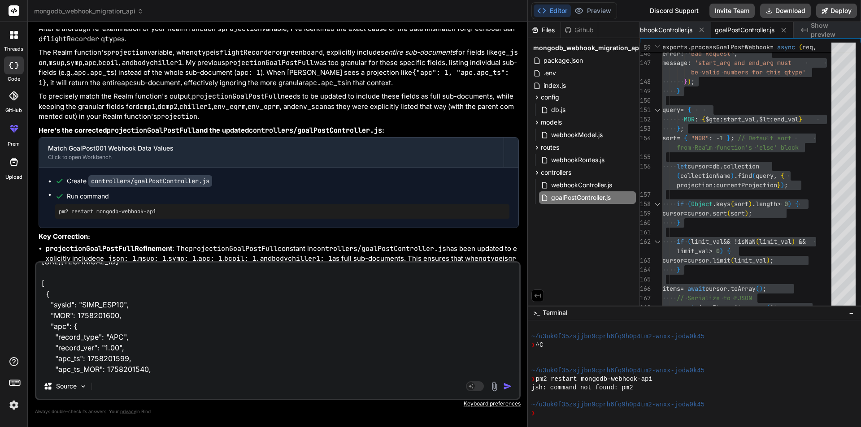
scroll to position [23, 0]
paste textarea "[URL][DOMAIN_NAME]"
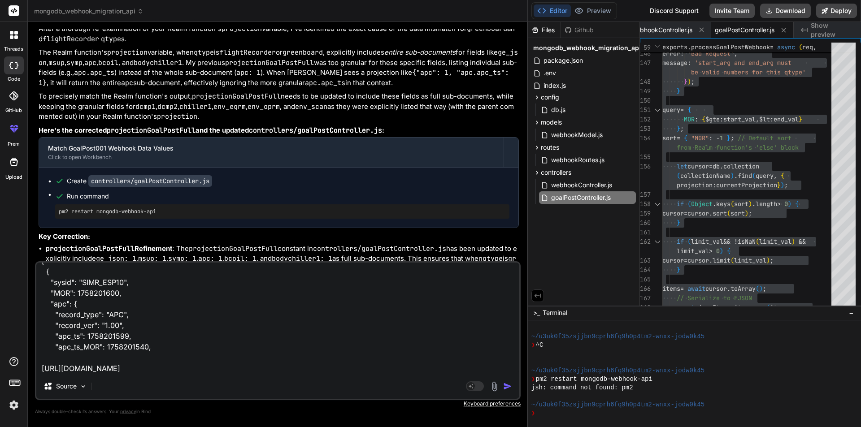
click at [241, 372] on textarea "[URL][TECHNICAL_ID] [ { "sysid": "SIMR_ESP10", "MOR": 1758201600, "apc": { "rec…" at bounding box center [277, 318] width 483 height 111
paste textarea "[ { "sysid": "SIMR_ESP10", "MOR": { "$numberInt": "1758200280" }, "apc": { "rec…"
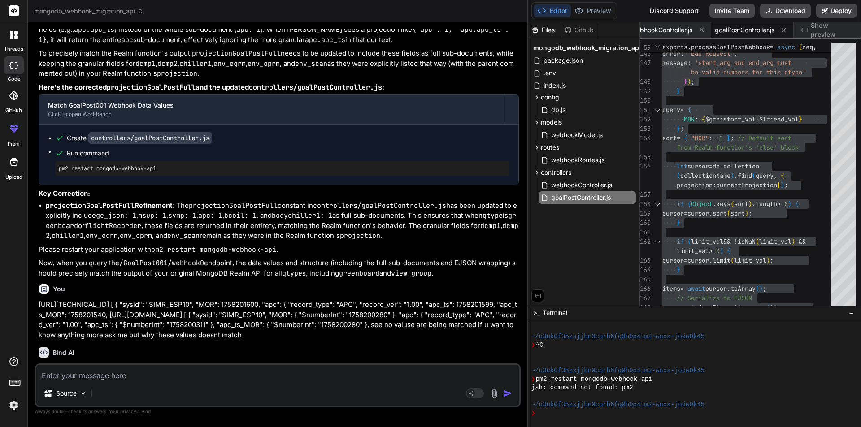
scroll to position [12095, 0]
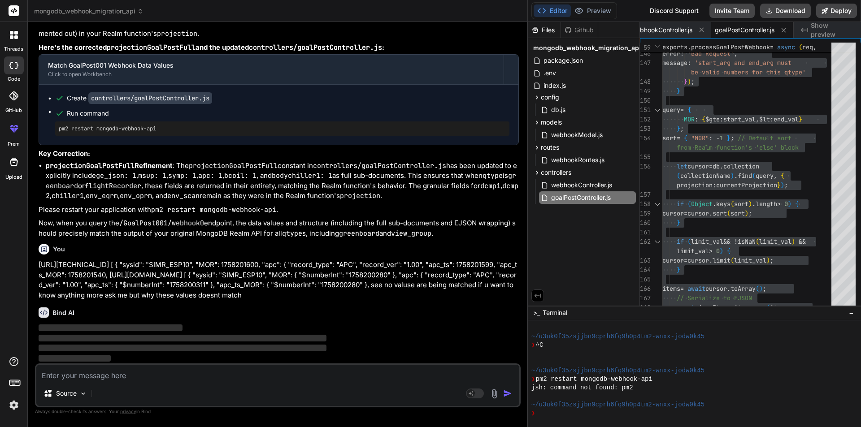
click at [109, 378] on textarea at bounding box center [277, 373] width 483 height 16
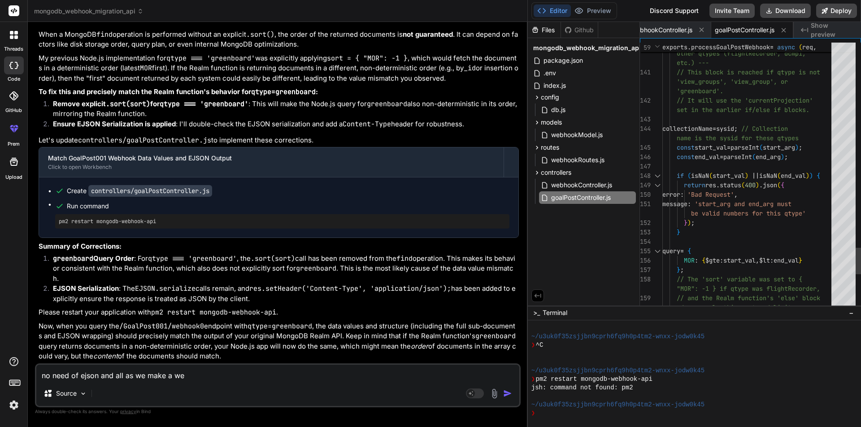
scroll to position [0, 0]
